Goal: Transaction & Acquisition: Download file/media

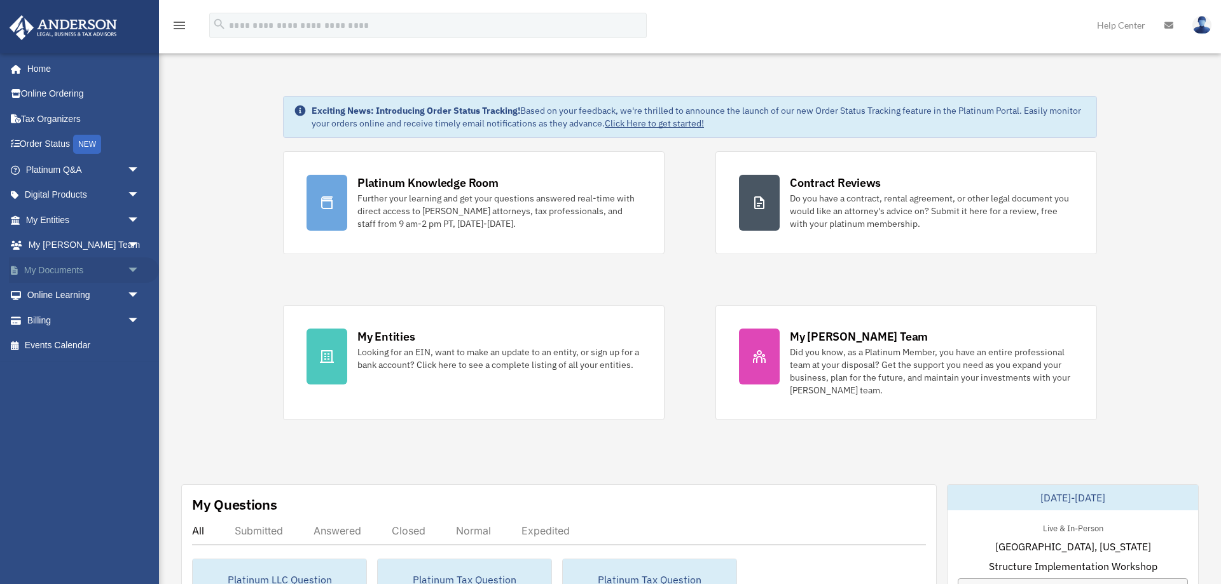
click at [78, 276] on link "My Documents arrow_drop_down" at bounding box center [84, 269] width 150 height 25
click at [136, 268] on span "arrow_drop_down" at bounding box center [139, 270] width 25 height 26
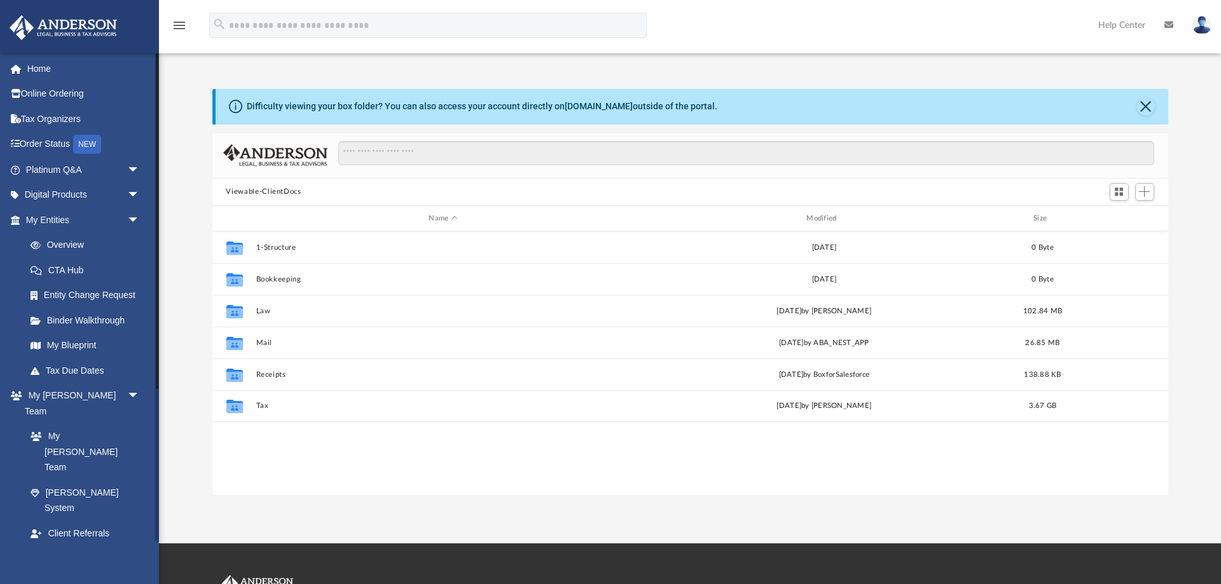
scroll to position [289, 956]
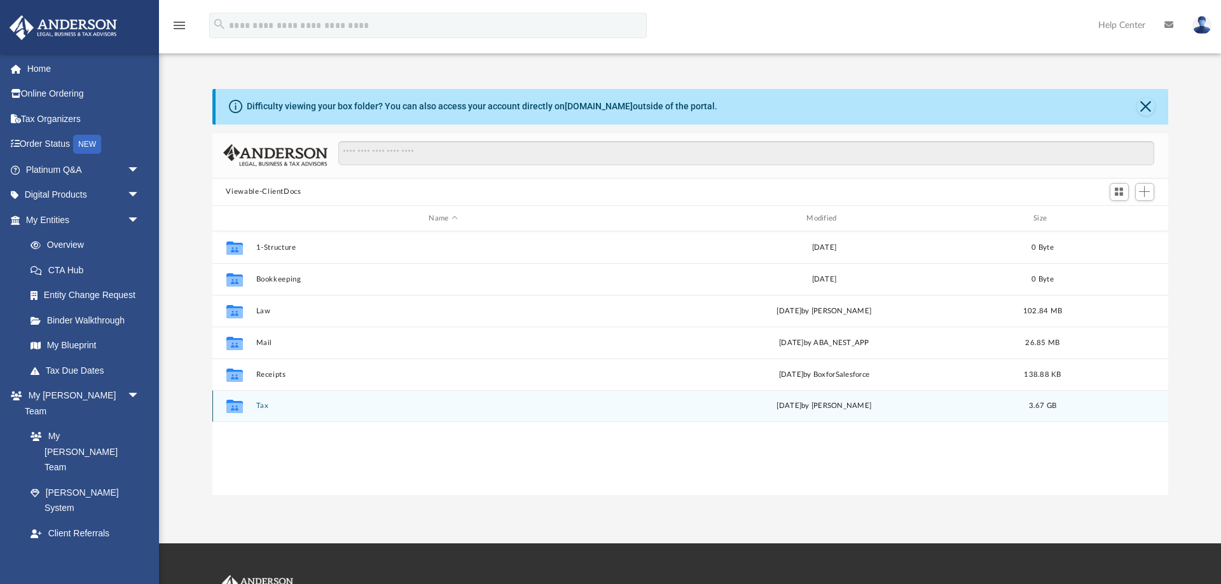
click at [256, 399] on div "Collaborated Folder Tax [DATE] by [PERSON_NAME] 3.67 GB" at bounding box center [690, 406] width 956 height 32
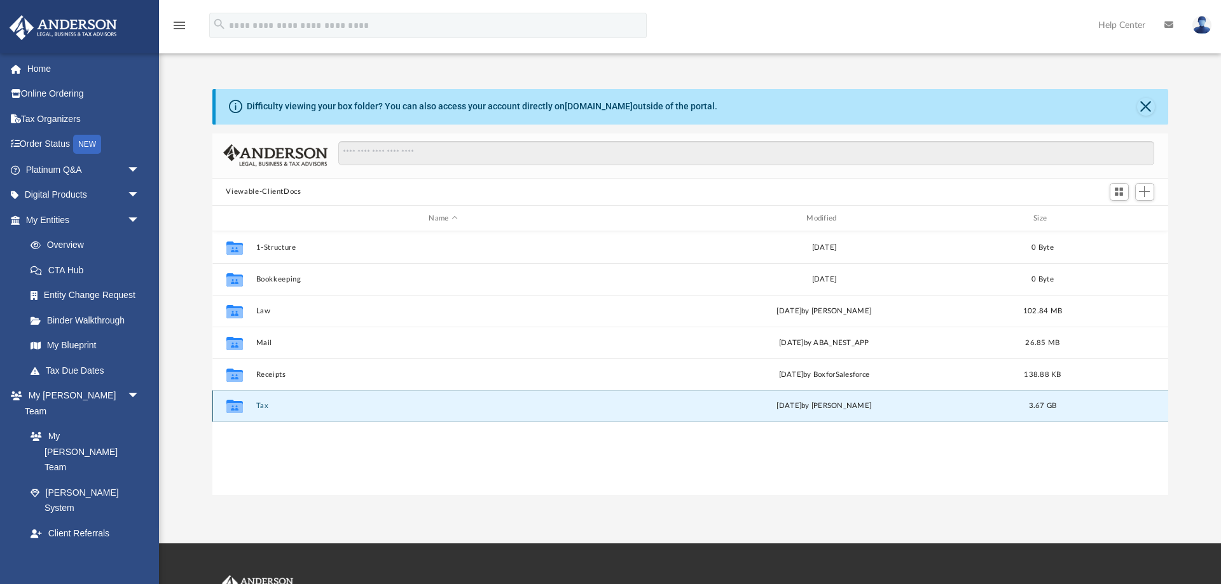
click at [259, 403] on button "Tax" at bounding box center [443, 406] width 375 height 8
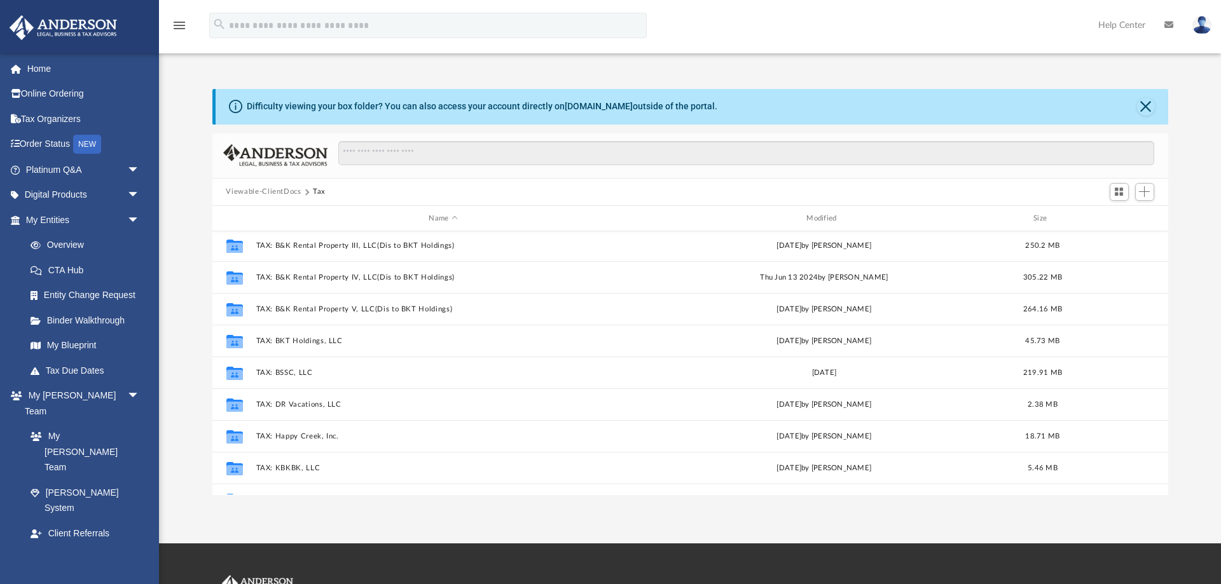
scroll to position [420, 0]
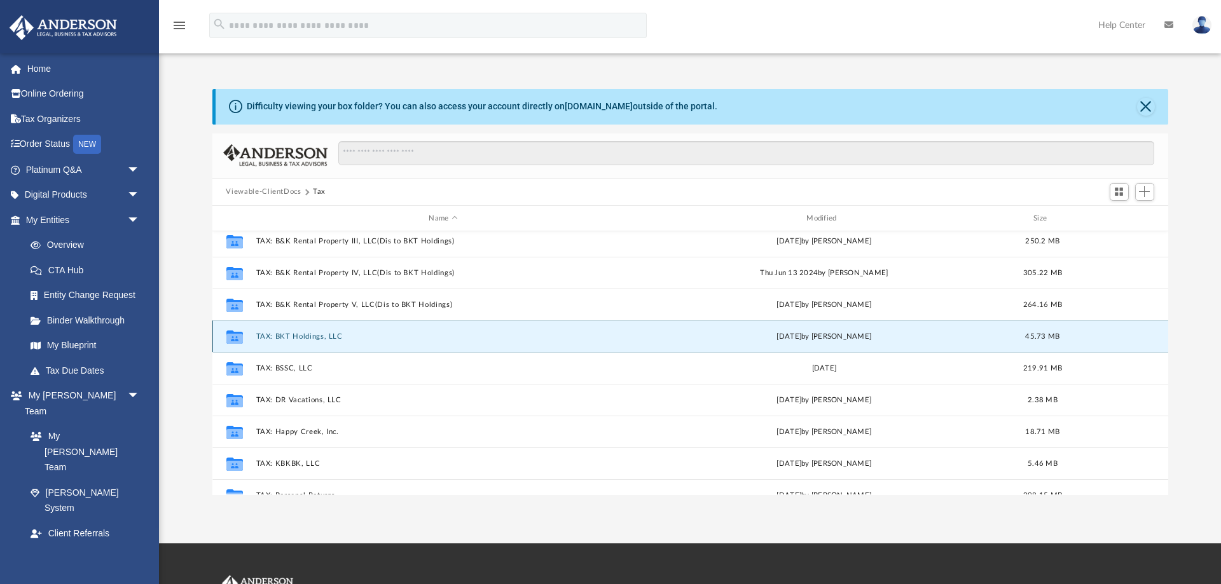
click at [263, 340] on button "TAX: BKT Holdings, LLC" at bounding box center [443, 337] width 375 height 8
click at [269, 334] on button "TAX: BKT Holdings, LLC" at bounding box center [443, 337] width 375 height 8
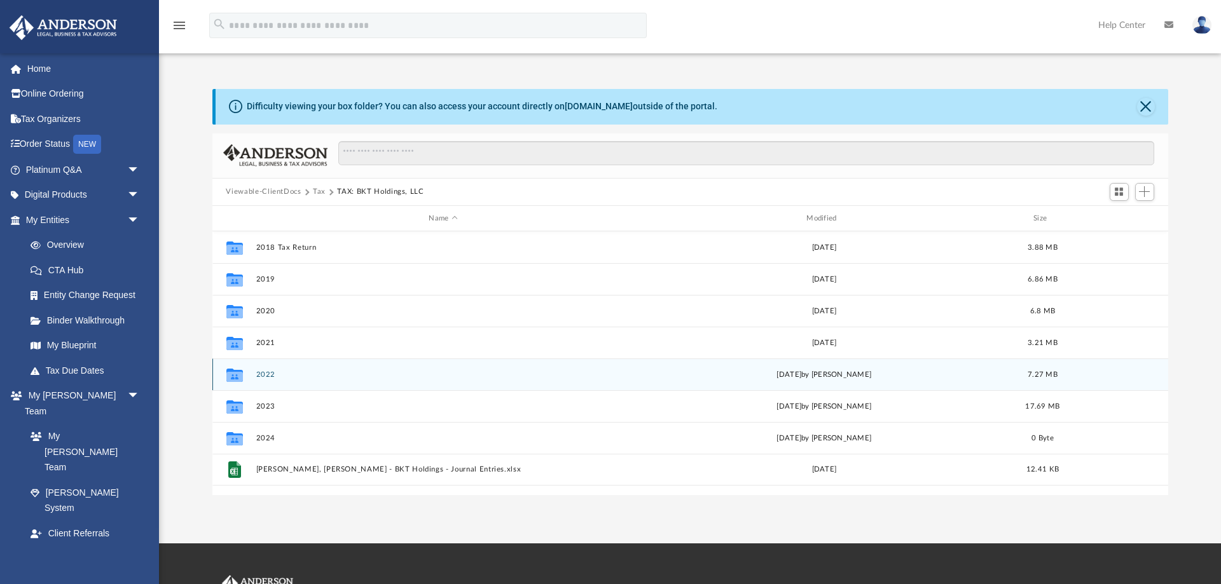
click at [270, 369] on div "Collaborated Folder 2022 [DATE] by [PERSON_NAME] 7.27 MB" at bounding box center [690, 375] width 956 height 32
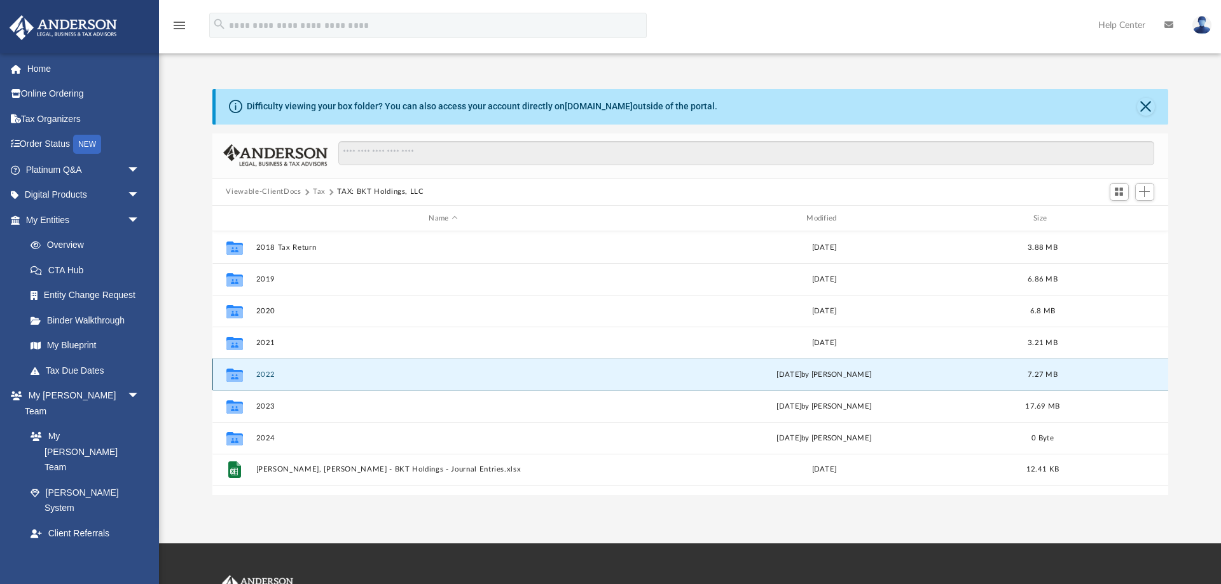
click at [270, 369] on div "Collaborated Folder 2022 [DATE] by [PERSON_NAME] 7.27 MB" at bounding box center [690, 375] width 956 height 32
click at [261, 371] on button "2022" at bounding box center [443, 375] width 375 height 8
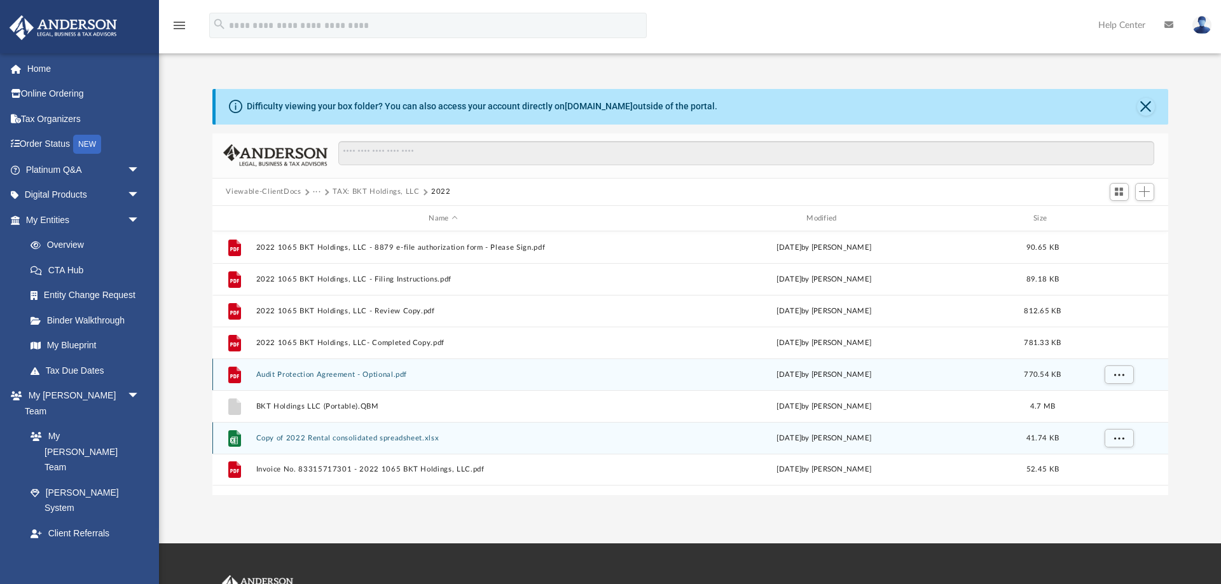
click at [267, 436] on button "Copy of 2022 Rental consolidated spreadsheet.xlsx" at bounding box center [443, 438] width 375 height 8
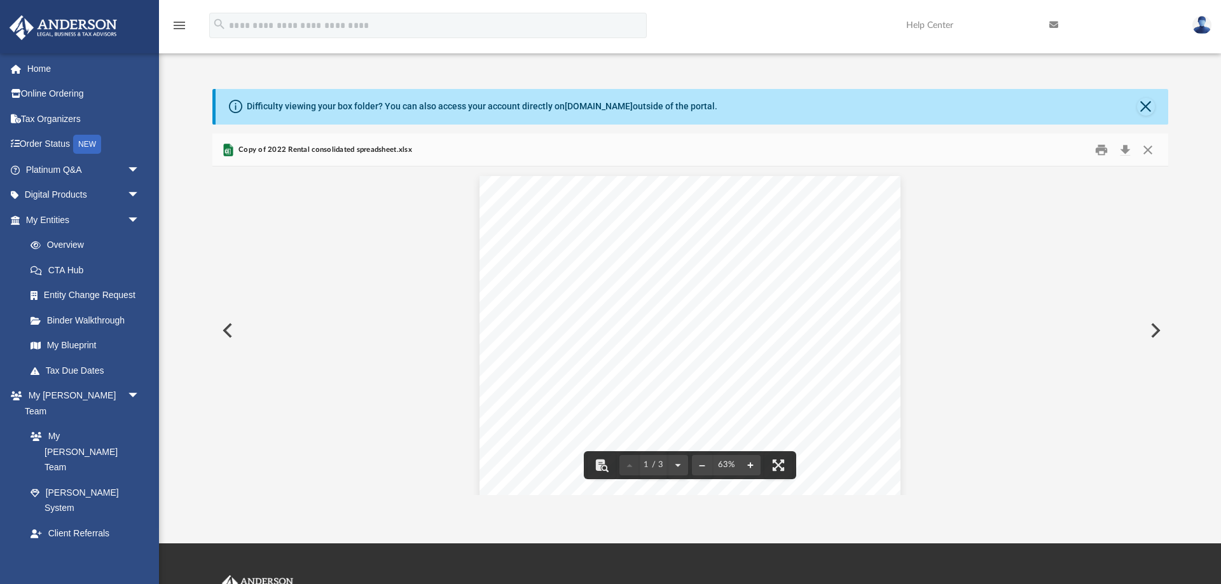
click at [751, 460] on button "File preview" at bounding box center [750, 465] width 20 height 28
click at [750, 463] on button "File preview" at bounding box center [750, 465] width 20 height 28
click at [225, 148] on icon "Preview" at bounding box center [228, 150] width 10 height 13
click at [1124, 149] on button "Download" at bounding box center [1125, 150] width 23 height 20
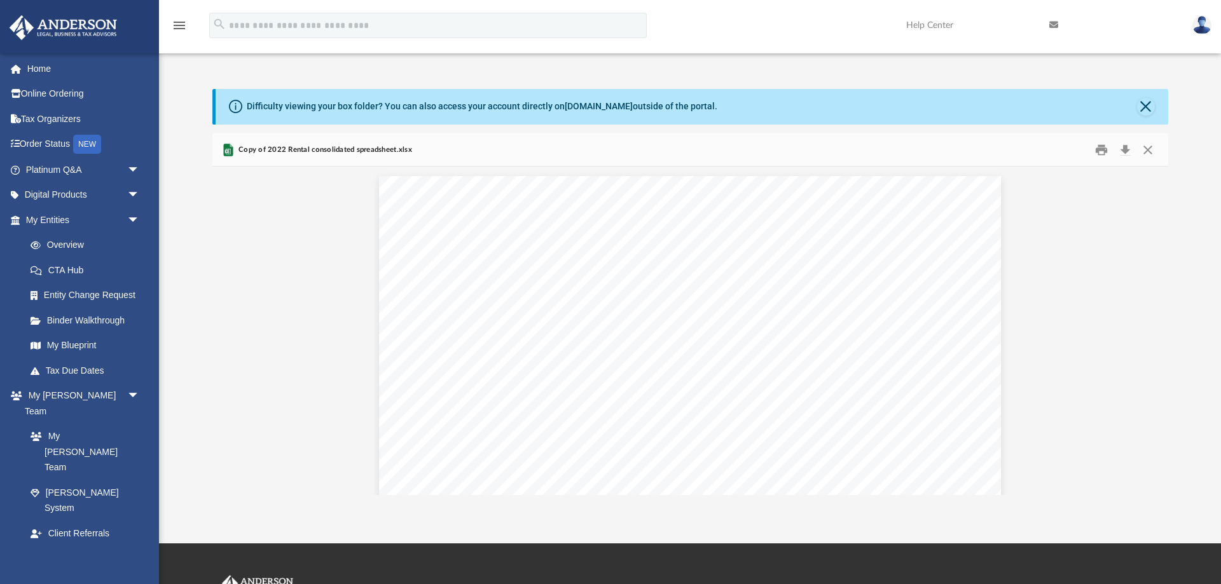
click at [1155, 111] on div "Difficulty viewing your box folder? You can also access your account directly o…" at bounding box center [692, 107] width 952 height 36
click at [1140, 115] on div "Difficulty viewing your box folder? You can also access your account directly o…" at bounding box center [692, 107] width 952 height 36
click at [1146, 108] on button "Close" at bounding box center [1146, 107] width 18 height 18
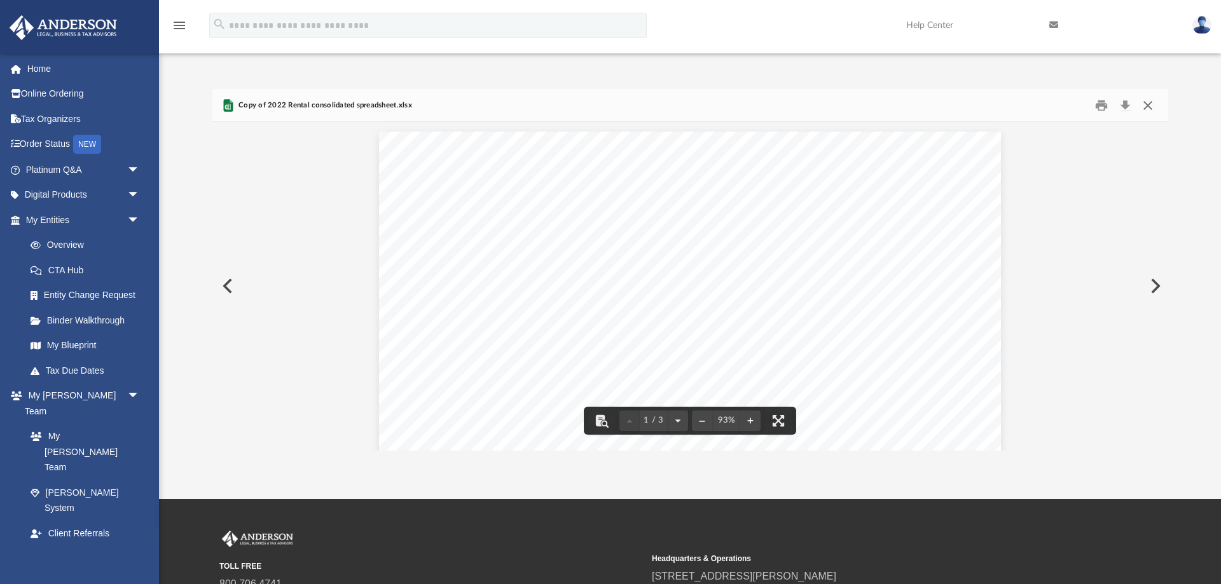
click at [1148, 100] on button "Close" at bounding box center [1147, 105] width 23 height 20
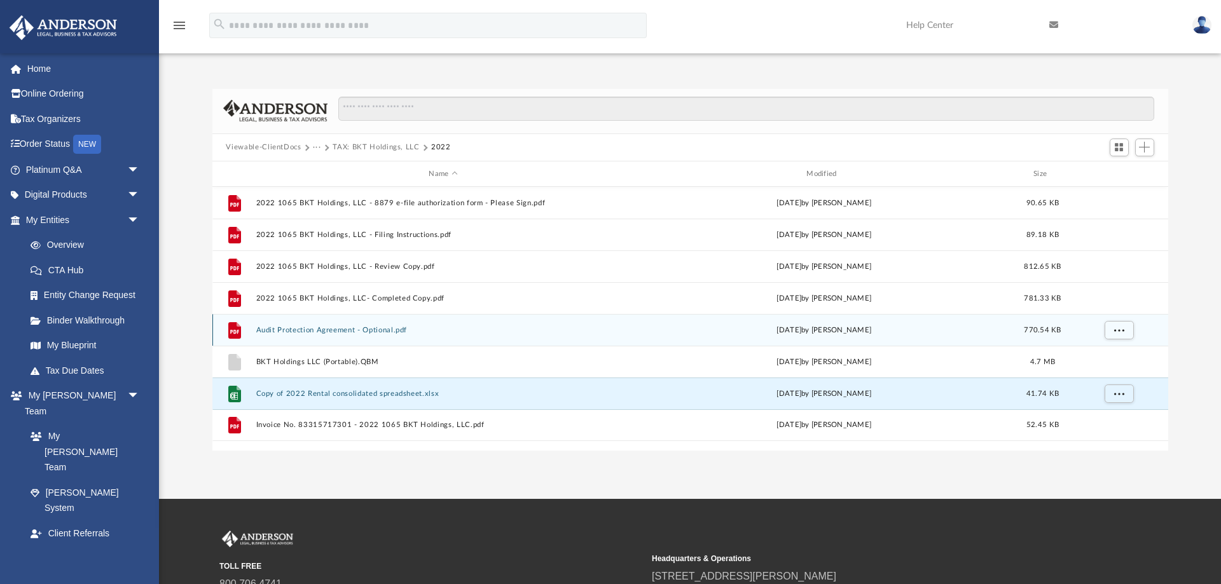
click at [1071, 475] on div "App [EMAIL_ADDRESS][DOMAIN_NAME] Sign Out [EMAIL_ADDRESS][DOMAIN_NAME] Home Onl…" at bounding box center [610, 249] width 1221 height 499
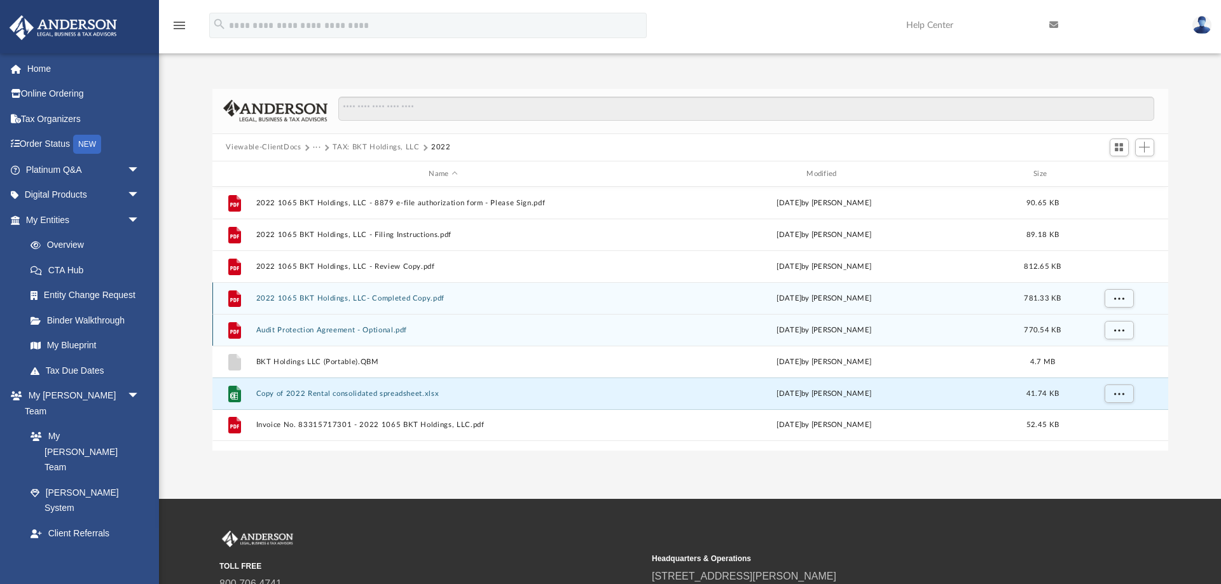
click at [280, 298] on button "2022 1065 BKT Holdings, LLC- Completed Copy.pdf" at bounding box center [443, 298] width 375 height 8
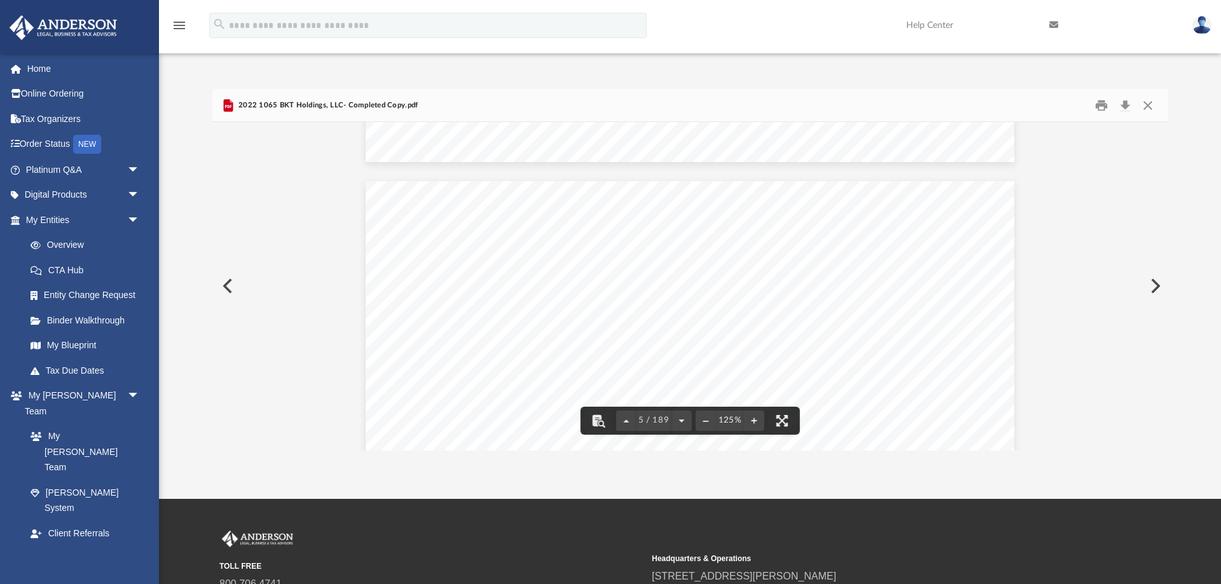
scroll to position [3422, 0]
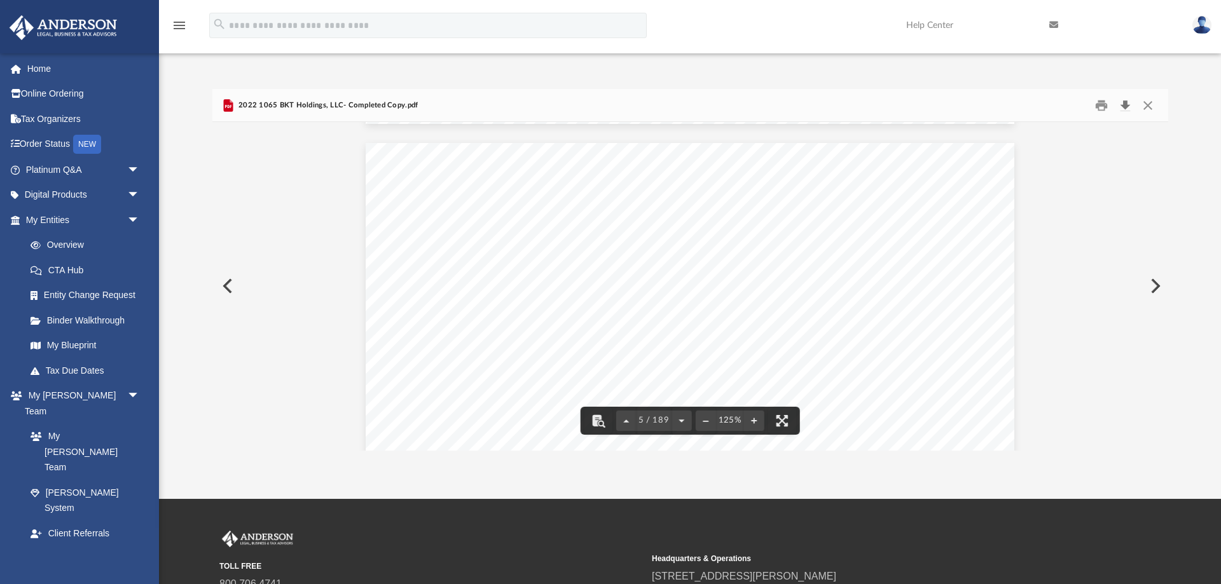
click at [1124, 102] on button "Download" at bounding box center [1125, 105] width 23 height 20
